Goal: Information Seeking & Learning: Learn about a topic

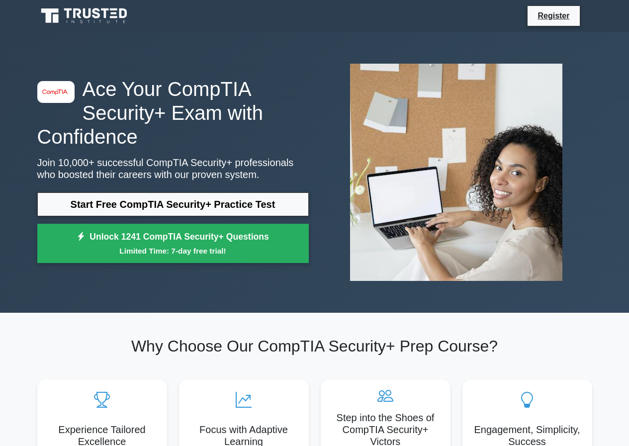
scroll to position [50, 0]
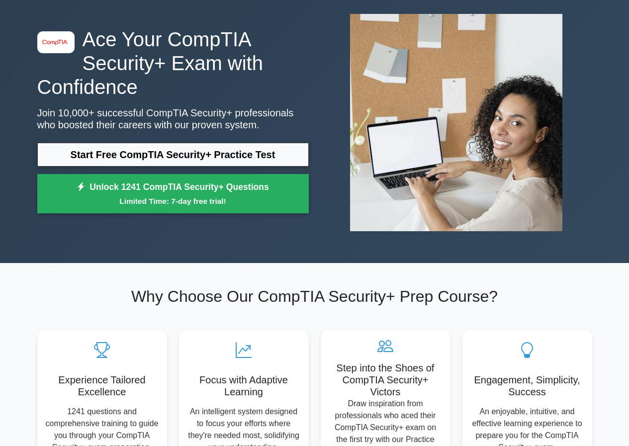
click at [176, 147] on link "Start Free CompTIA Security+ Practice Test" at bounding box center [173, 155] width 272 height 24
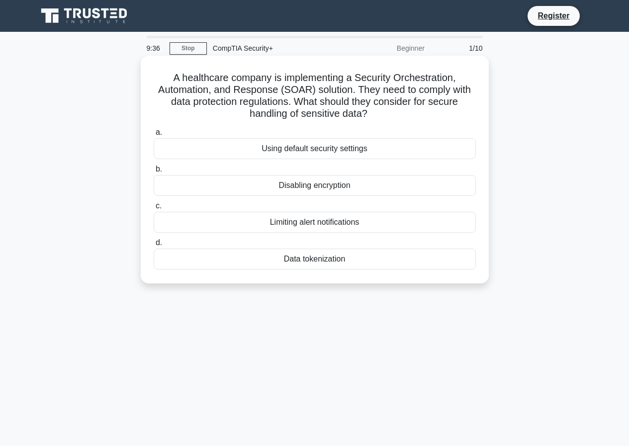
click at [314, 255] on div "Data tokenization" at bounding box center [315, 259] width 322 height 21
click at [154, 246] on input "d. Data tokenization" at bounding box center [154, 243] width 0 height 6
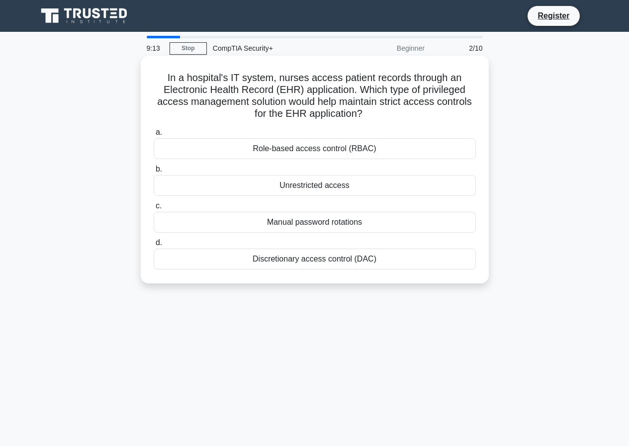
click at [338, 215] on div "Manual password rotations" at bounding box center [315, 222] width 322 height 21
click at [154, 209] on input "c. Manual password rotations" at bounding box center [154, 206] width 0 height 6
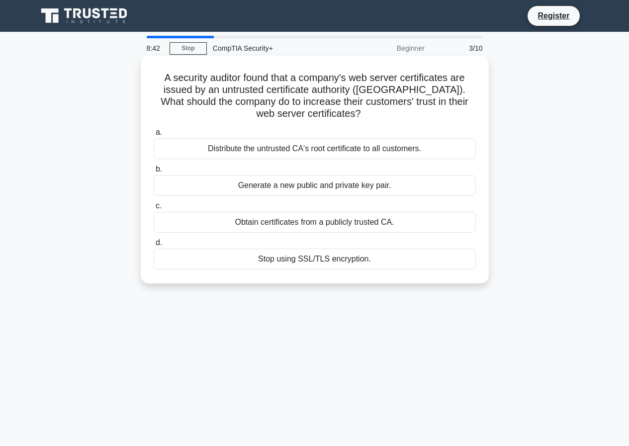
click at [349, 228] on div "Obtain certificates from a publicly trusted CA." at bounding box center [315, 222] width 322 height 21
click at [154, 209] on input "c. Obtain certificates from a publicly trusted CA." at bounding box center [154, 206] width 0 height 6
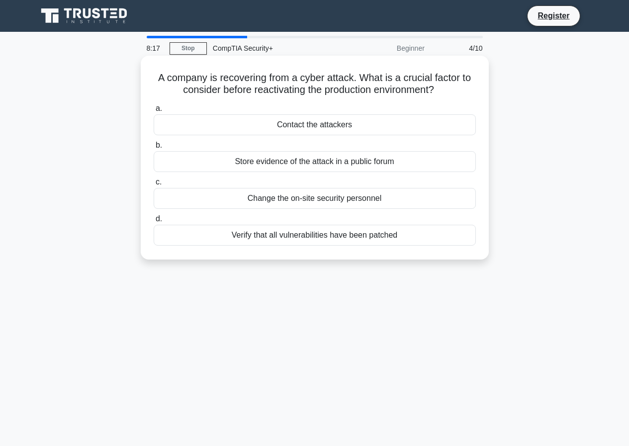
click at [350, 201] on div "Change the on-site security personnel" at bounding box center [315, 198] width 322 height 21
click at [154, 186] on input "c. Change the on-site security personnel" at bounding box center [154, 182] width 0 height 6
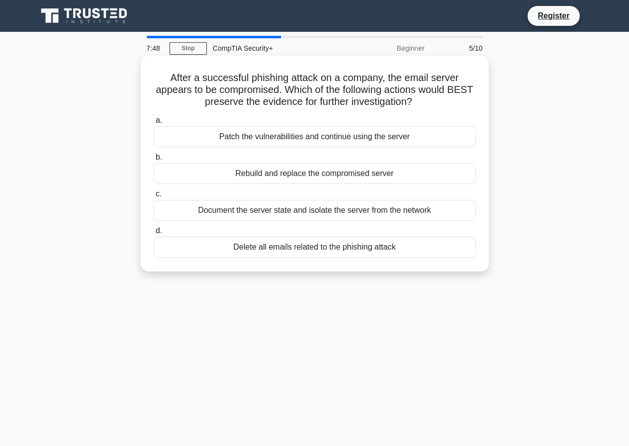
click at [323, 209] on div "Document the server state and isolate the server from the network" at bounding box center [315, 210] width 322 height 21
click at [154, 197] on input "c. Document the server state and isolate the server from the network" at bounding box center [154, 194] width 0 height 6
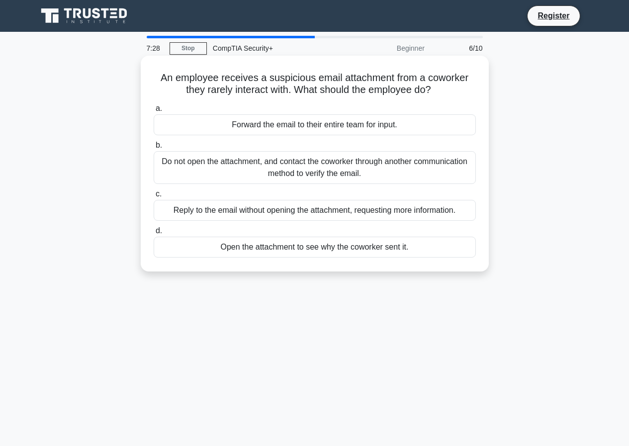
click at [407, 173] on div "Do not open the attachment, and contact the coworker through another communicat…" at bounding box center [315, 167] width 322 height 33
click at [154, 149] on input "b. Do not open the attachment, and contact the coworker through another communi…" at bounding box center [154, 145] width 0 height 6
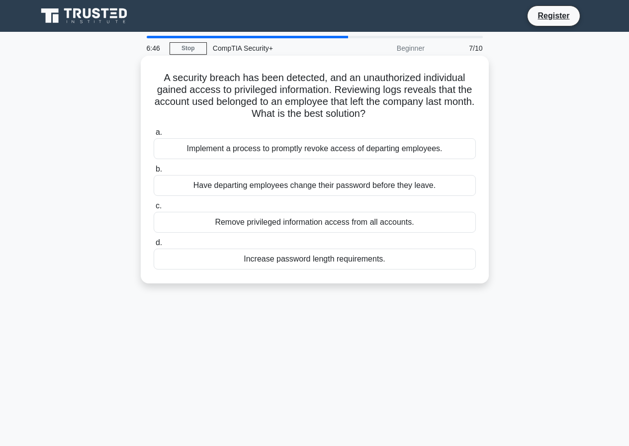
click at [263, 222] on div "Remove privileged information access from all accounts." at bounding box center [315, 222] width 322 height 21
click at [228, 219] on div "Remove privileged information access from all accounts." at bounding box center [315, 222] width 322 height 21
click at [154, 209] on input "c. Remove privileged information access from all accounts." at bounding box center [154, 206] width 0 height 6
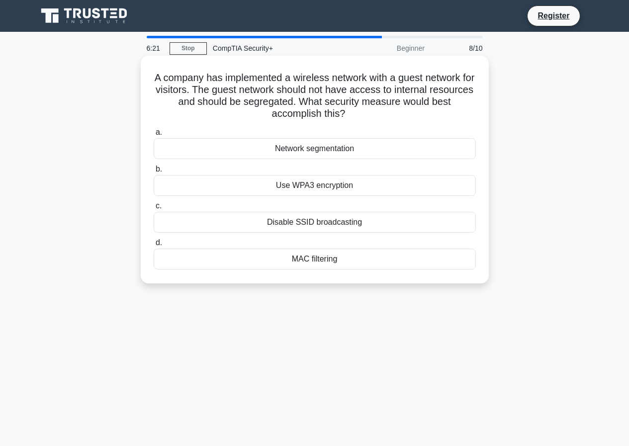
click at [312, 261] on div "MAC filtering" at bounding box center [315, 259] width 322 height 21
click at [154, 246] on input "d. MAC filtering" at bounding box center [154, 243] width 0 height 6
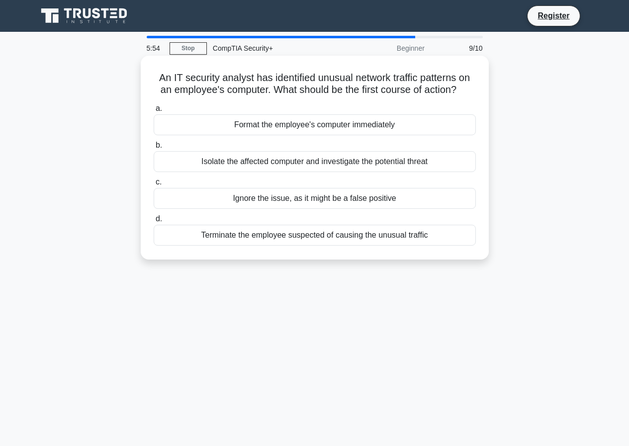
click at [312, 160] on div "Isolate the affected computer and investigate the potential threat" at bounding box center [315, 161] width 322 height 21
click at [154, 149] on input "b. Isolate the affected computer and investigate the potential threat" at bounding box center [154, 145] width 0 height 6
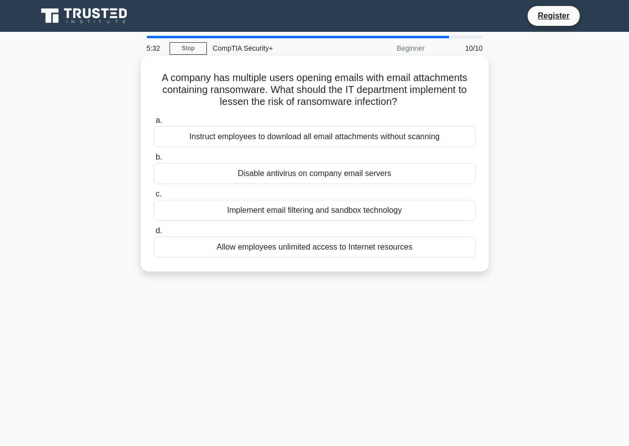
click at [283, 250] on div "Allow employees unlimited access to Internet resources" at bounding box center [315, 247] width 322 height 21
click at [154, 234] on input "d. Allow employees unlimited access to Internet resources" at bounding box center [154, 231] width 0 height 6
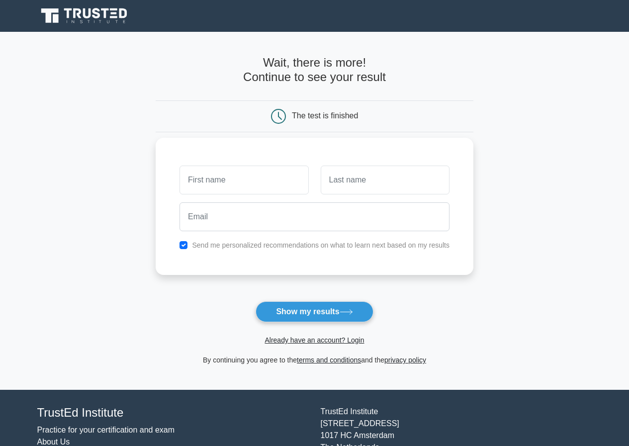
click at [231, 200] on div at bounding box center [315, 216] width 282 height 37
click at [237, 191] on input "text" at bounding box center [244, 180] width 129 height 29
click at [308, 310] on button "Show my results" at bounding box center [314, 311] width 117 height 21
type input "kashif"
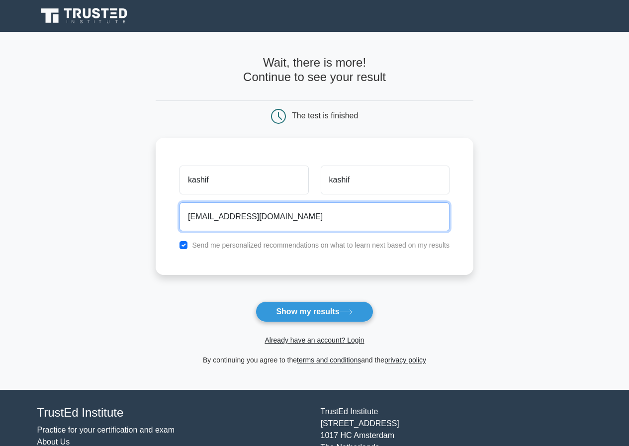
type input "kashif.kashif@studenti.unicam.it"
click at [256, 301] on button "Show my results" at bounding box center [314, 311] width 117 height 21
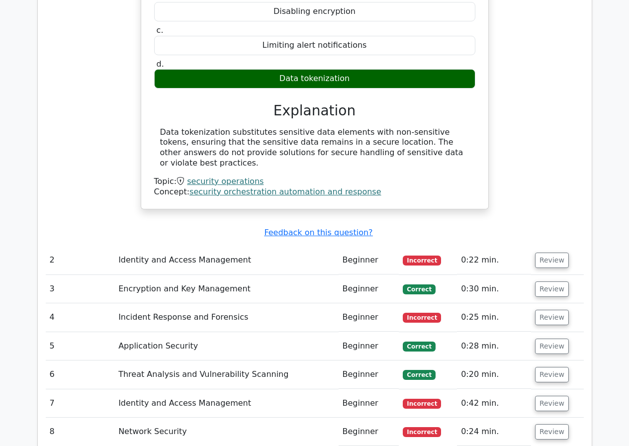
scroll to position [995, 0]
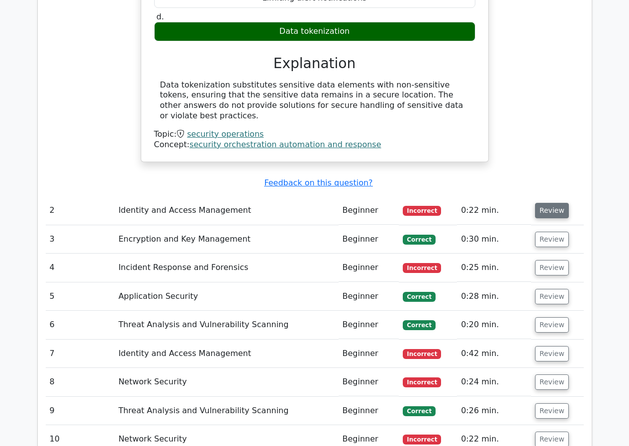
click at [542, 203] on button "Review" at bounding box center [552, 210] width 34 height 15
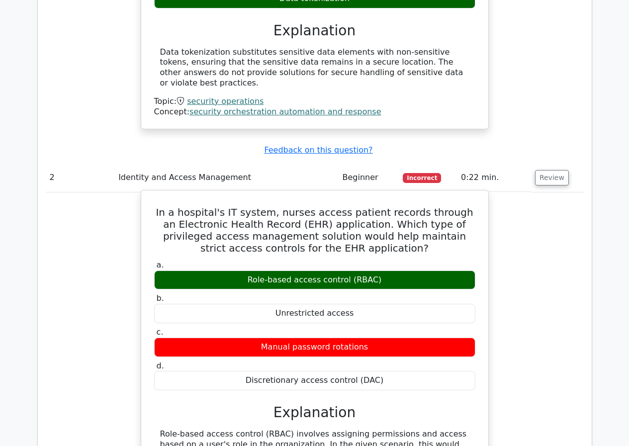
scroll to position [1045, 0]
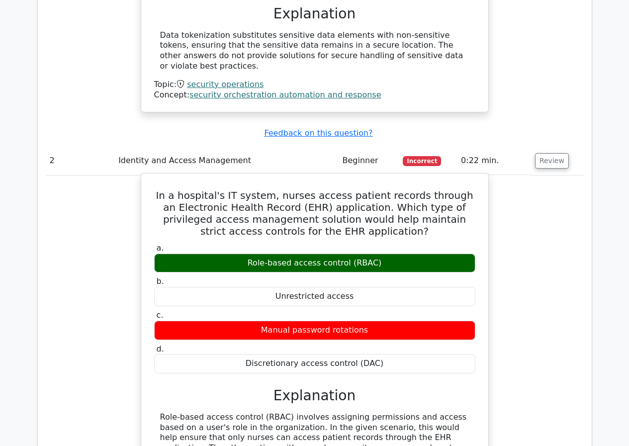
drag, startPoint x: 255, startPoint y: 228, endPoint x: 374, endPoint y: 235, distance: 118.6
click at [374, 254] on div "Role-based access control (RBAC)" at bounding box center [314, 263] width 321 height 19
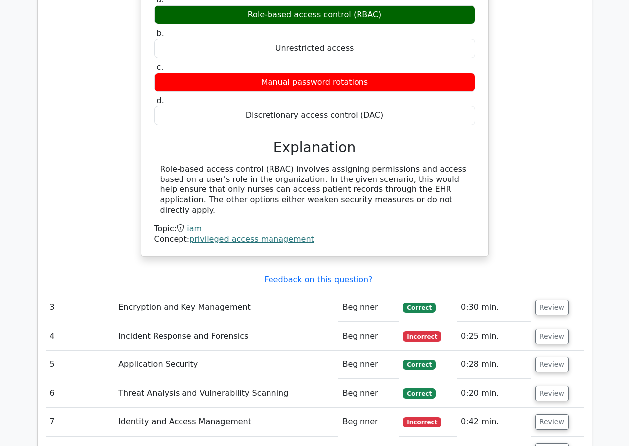
scroll to position [1293, 0]
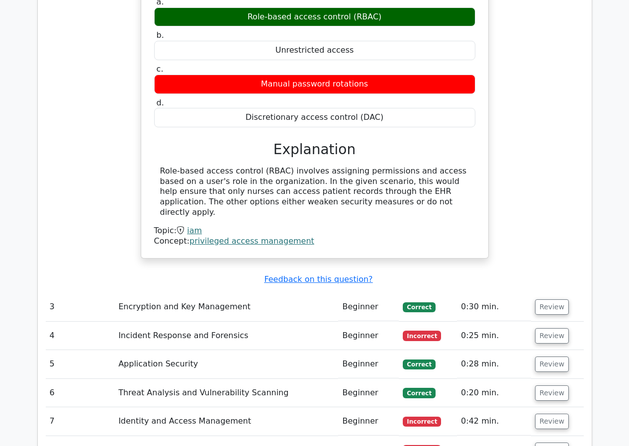
click at [564, 293] on td "Review" at bounding box center [557, 307] width 53 height 28
click at [559, 299] on button "Review" at bounding box center [552, 306] width 34 height 15
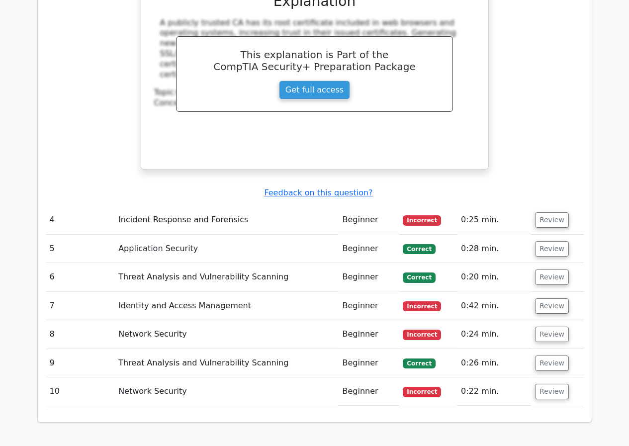
scroll to position [1841, 0]
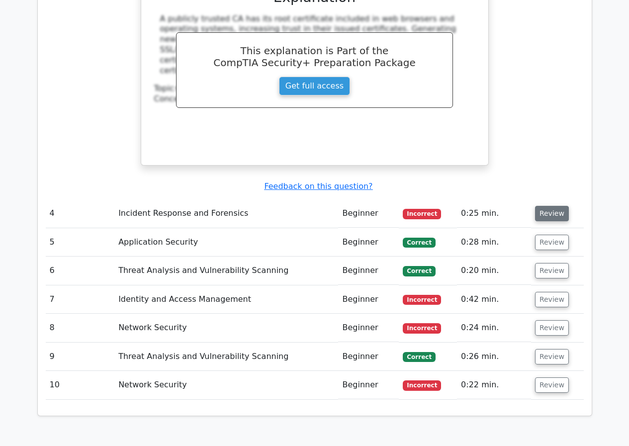
click at [543, 206] on button "Review" at bounding box center [552, 213] width 34 height 15
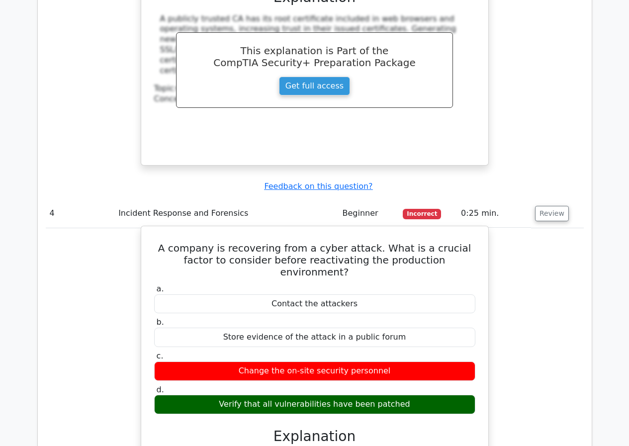
click at [270, 362] on div "Change the on-site security personnel" at bounding box center [314, 371] width 321 height 19
click at [262, 362] on div "Change the on-site security personnel" at bounding box center [314, 371] width 321 height 19
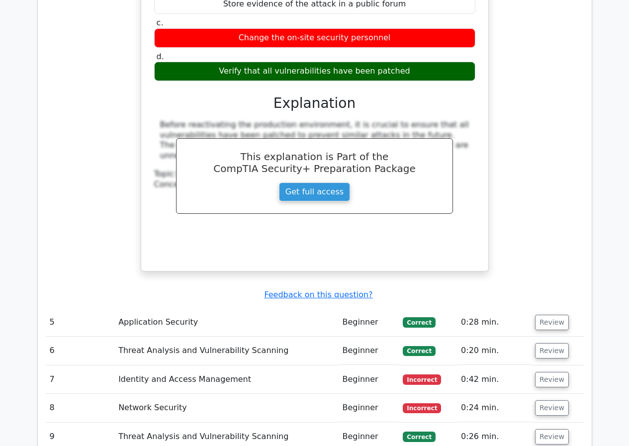
scroll to position [2239, 0]
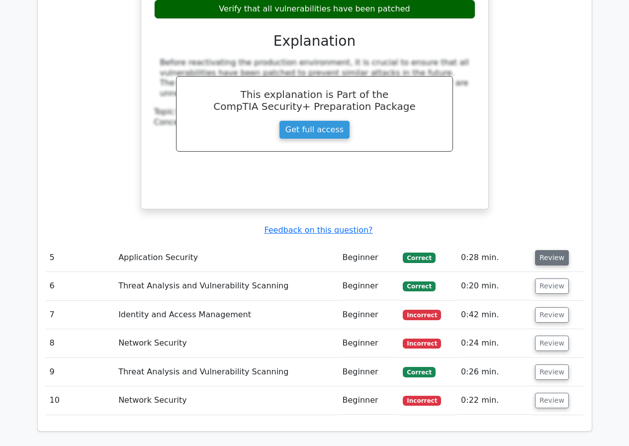
click at [549, 250] on button "Review" at bounding box center [552, 257] width 34 height 15
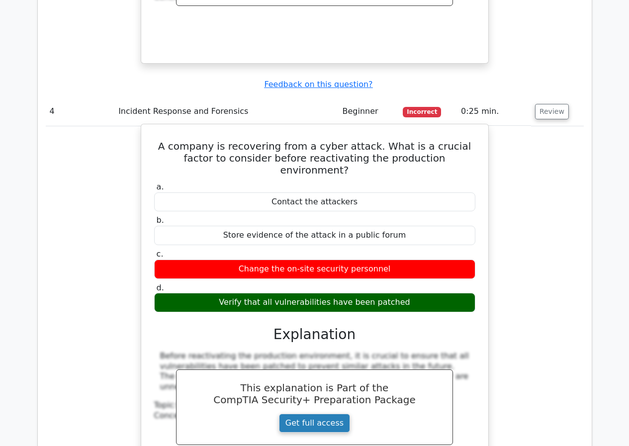
scroll to position [1940, 0]
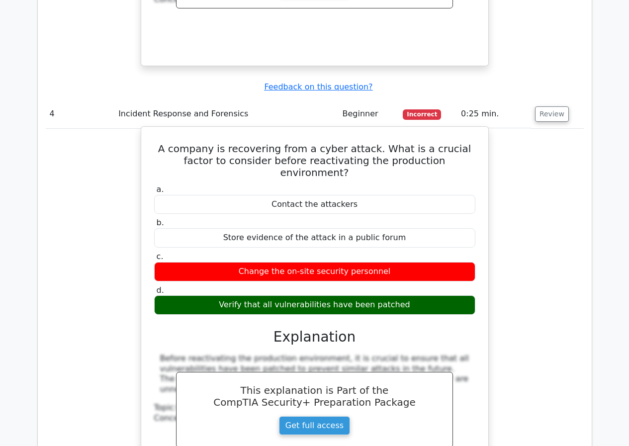
click at [362, 286] on label "d. Verify that all vulnerabilities have been patched" at bounding box center [314, 301] width 321 height 30
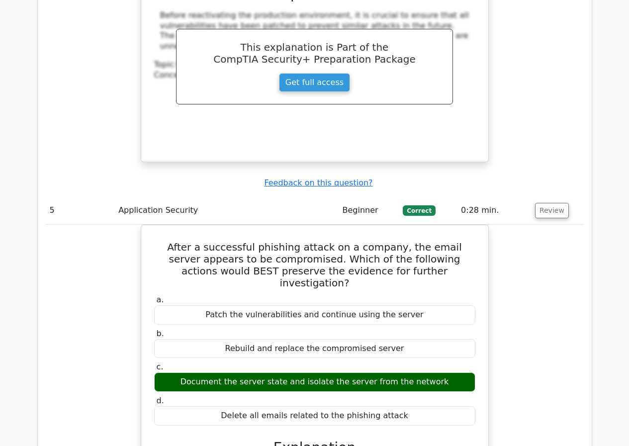
scroll to position [2587, 0]
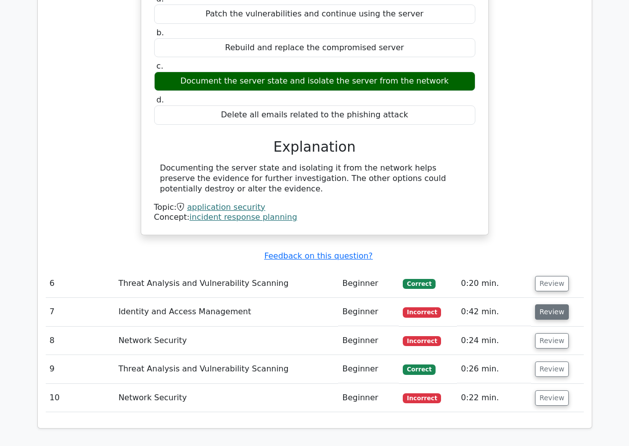
click at [553, 304] on button "Review" at bounding box center [552, 311] width 34 height 15
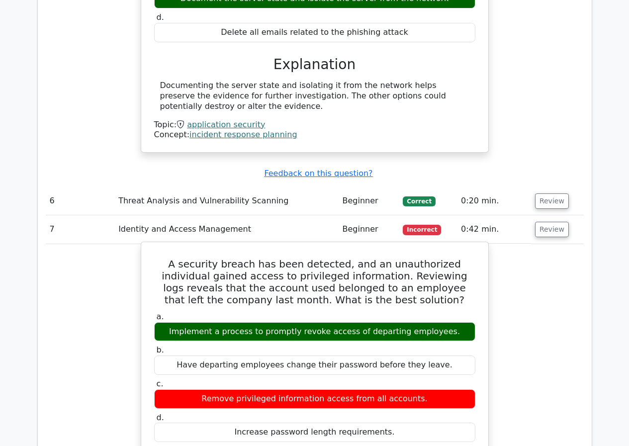
scroll to position [2686, 0]
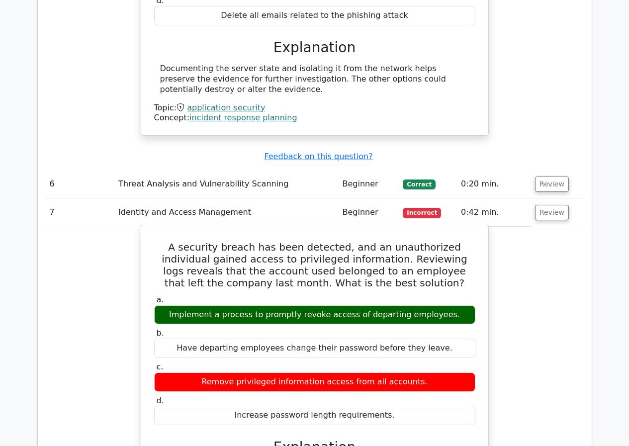
click at [421, 305] on div "Implement a process to promptly revoke access of departing employees." at bounding box center [314, 314] width 321 height 19
click at [333, 305] on div "Implement a process to promptly revoke access of departing employees." at bounding box center [314, 314] width 321 height 19
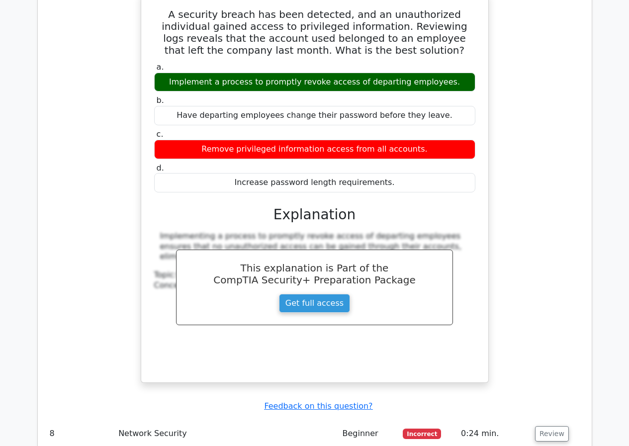
scroll to position [2985, 0]
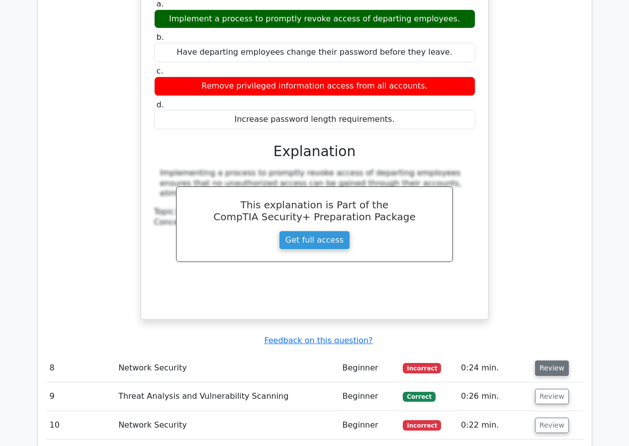
click at [543, 361] on button "Review" at bounding box center [552, 368] width 34 height 15
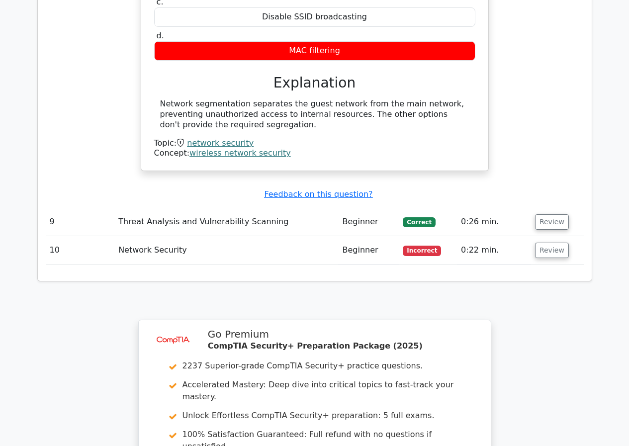
scroll to position [3532, 0]
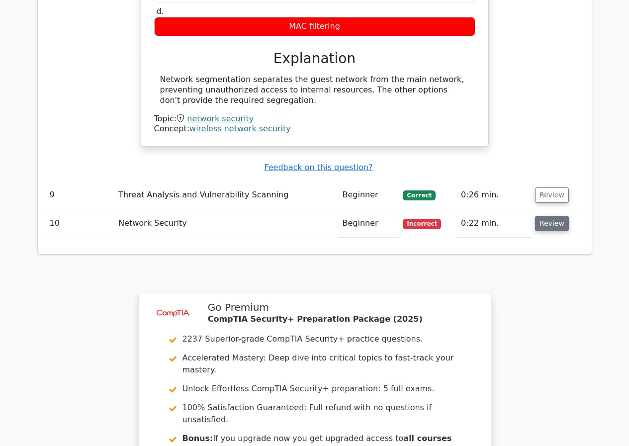
click at [538, 216] on button "Review" at bounding box center [552, 223] width 34 height 15
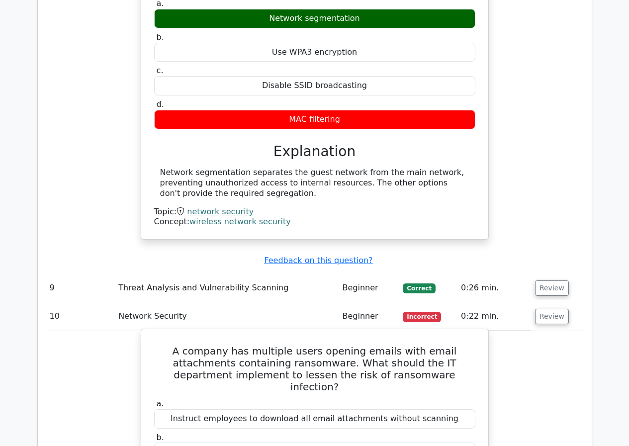
scroll to position [3432, 0]
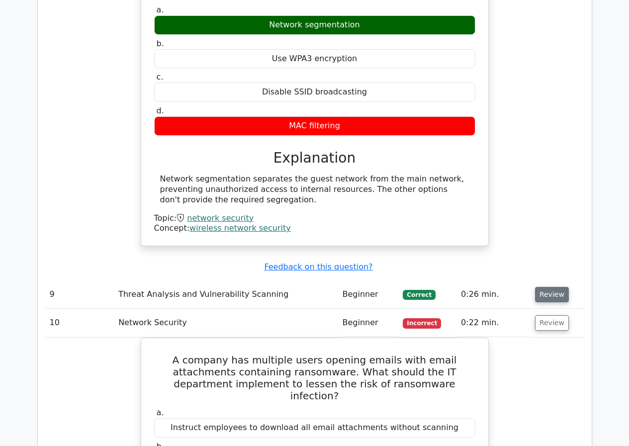
click at [559, 287] on button "Review" at bounding box center [552, 294] width 34 height 15
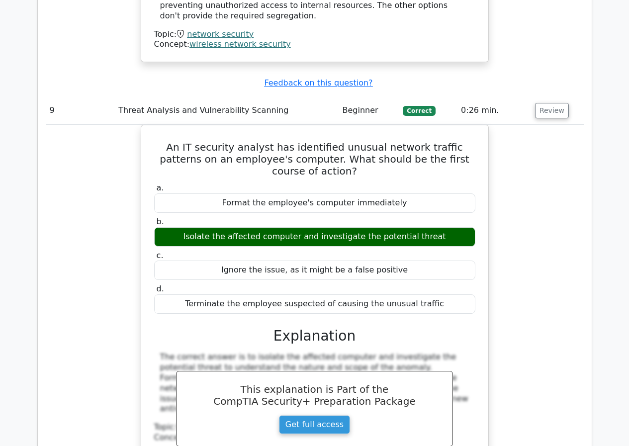
scroll to position [3570, 0]
